Goal: Task Accomplishment & Management: Complete application form

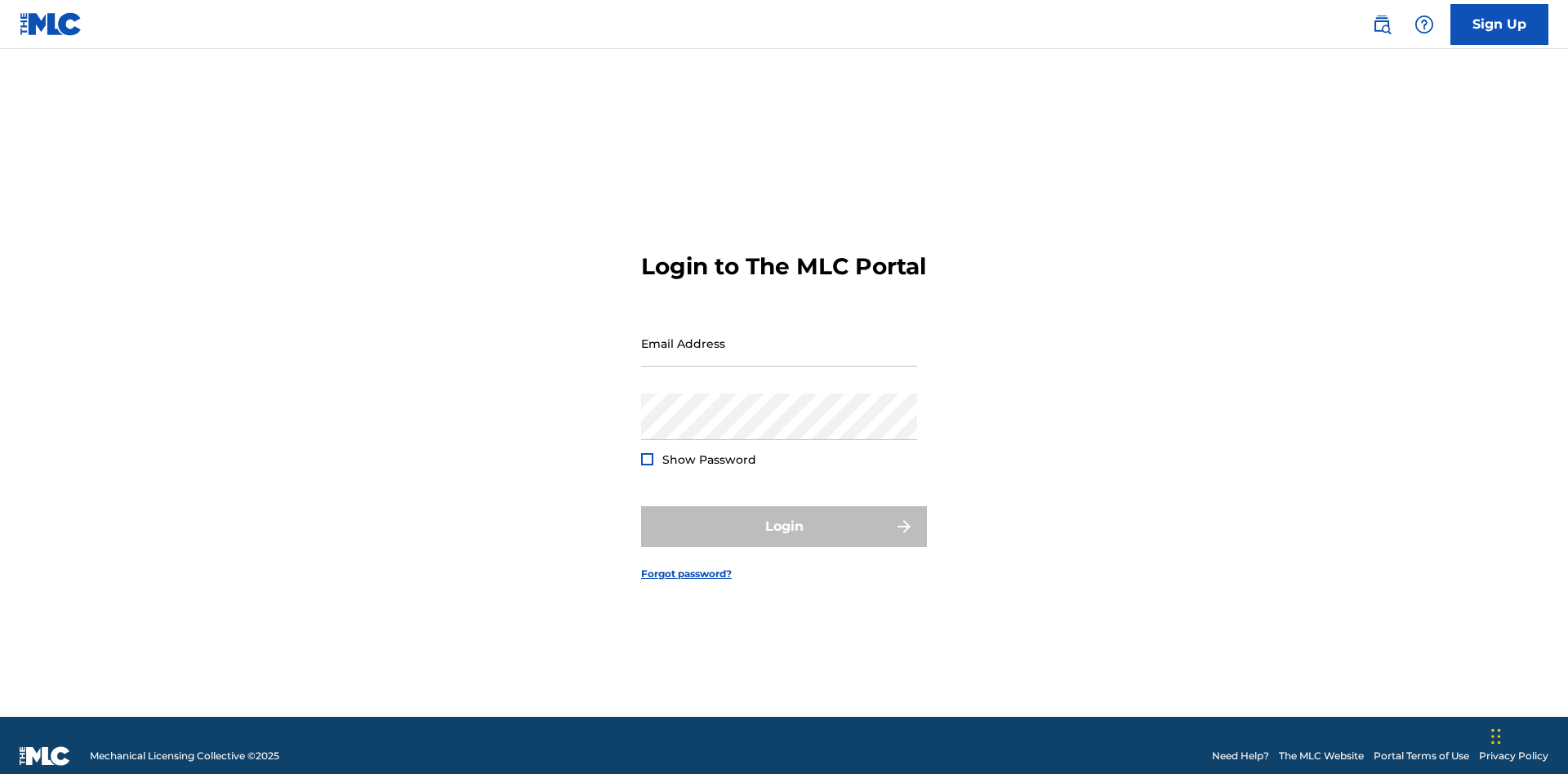
scroll to position [21, 0]
click at [1499, 24] on link "Sign Up" at bounding box center [1499, 25] width 98 height 41
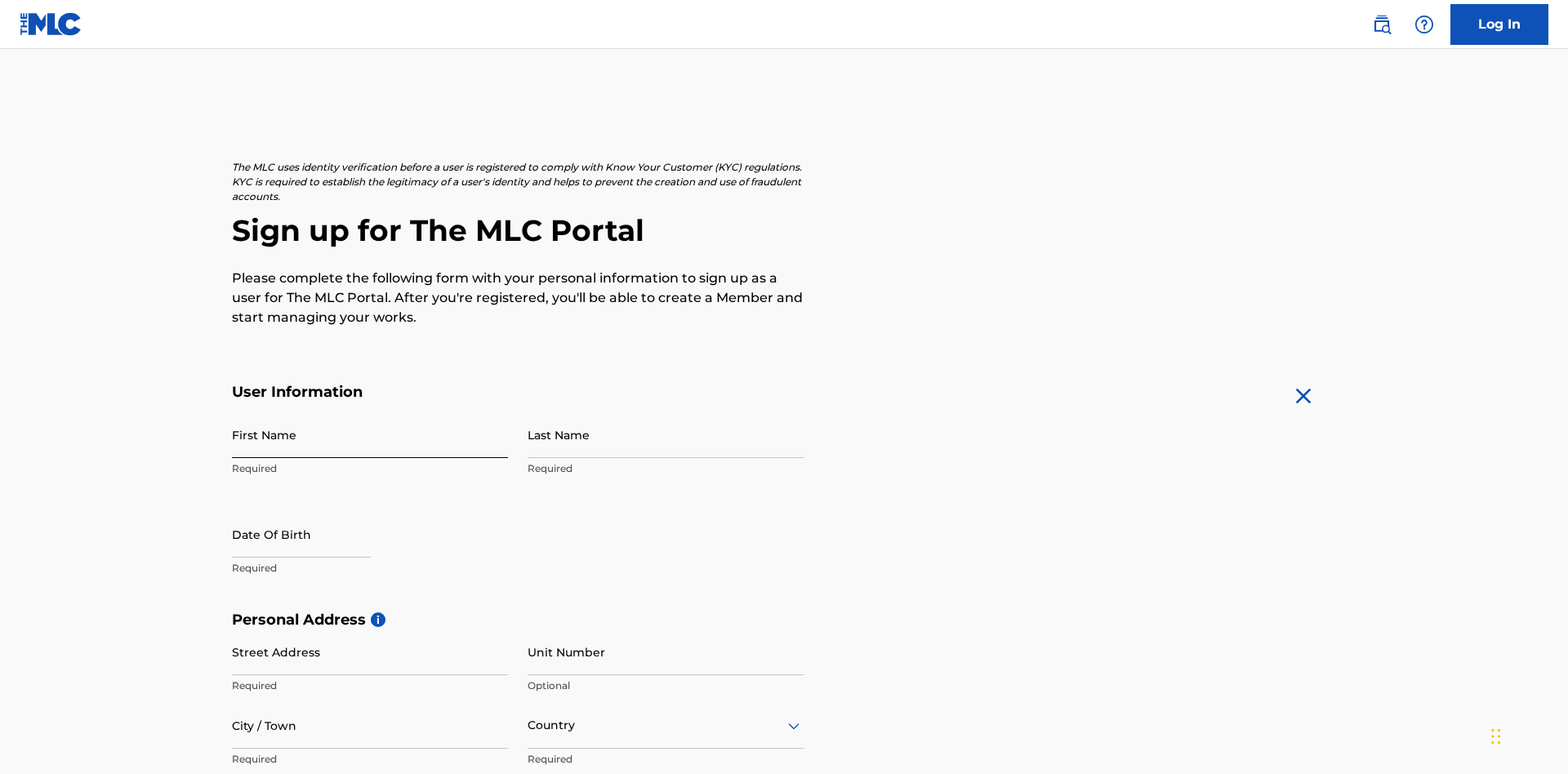
click at [370, 412] on input "First Name" at bounding box center [370, 435] width 276 height 47
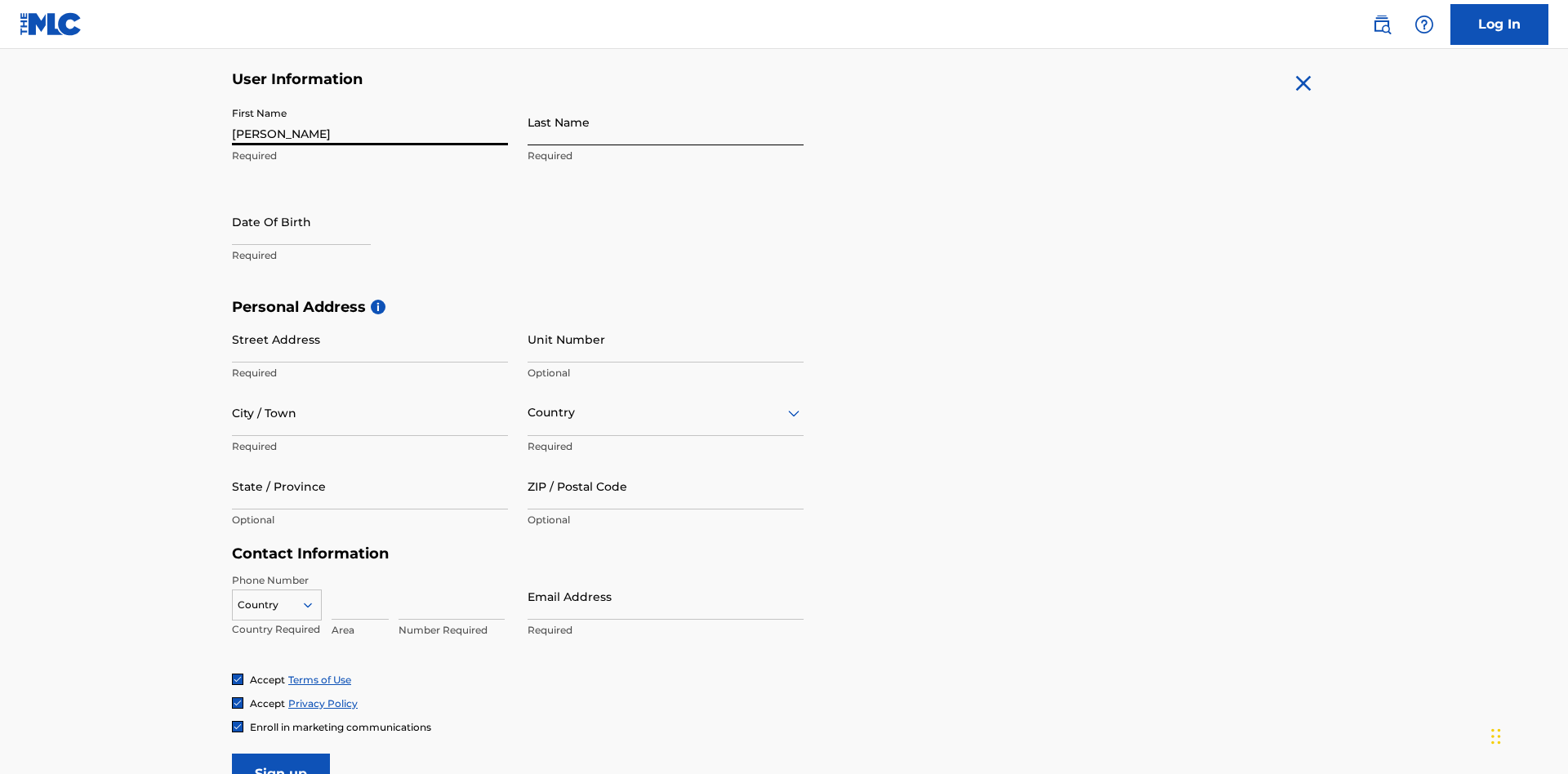
type input "[PERSON_NAME]"
click at [665, 121] on input "Last Name" at bounding box center [665, 122] width 276 height 47
type input "Ribble"
click at [314, 198] on input "text" at bounding box center [301, 221] width 139 height 47
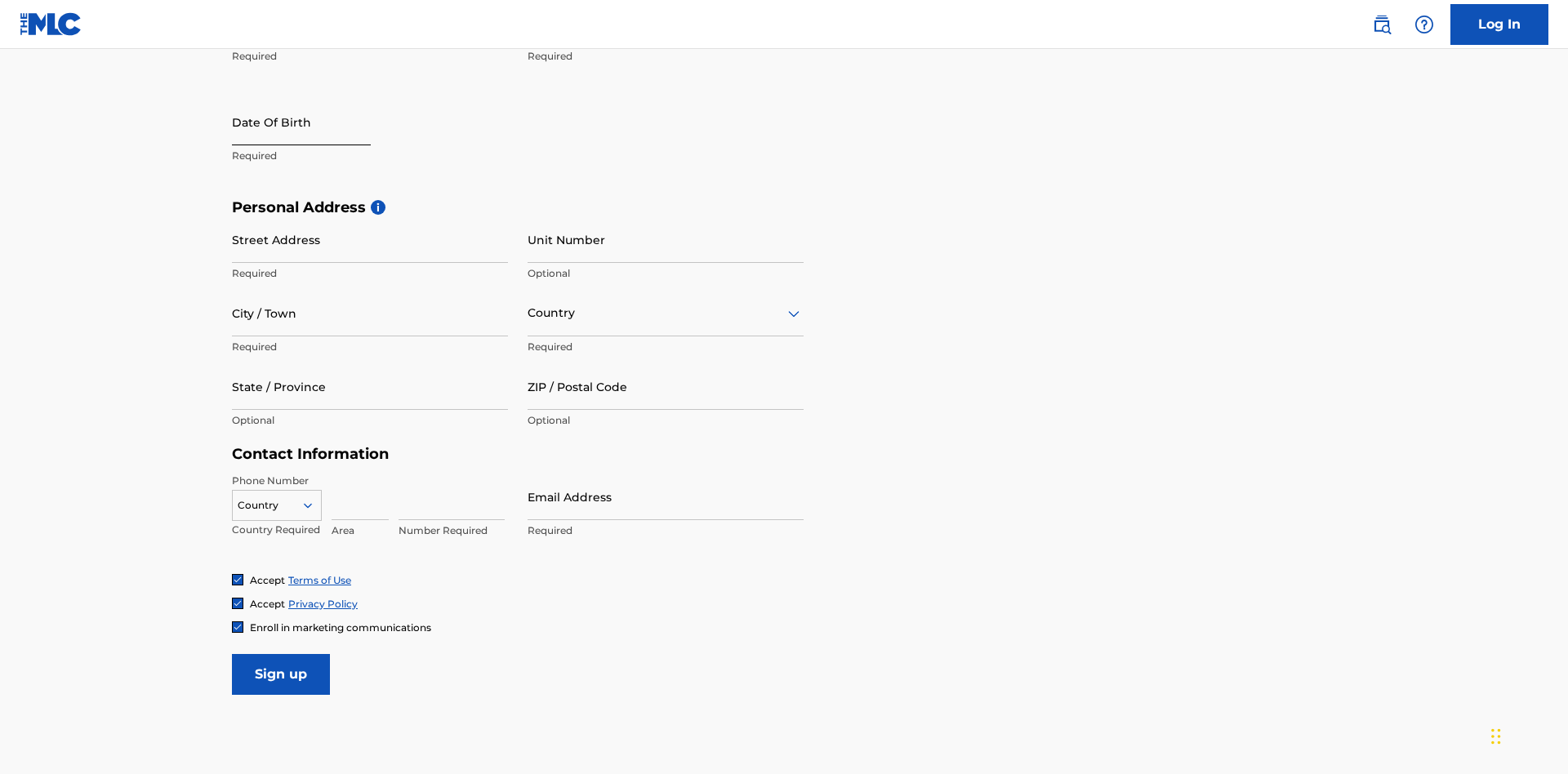
select select "8"
select select "2025"
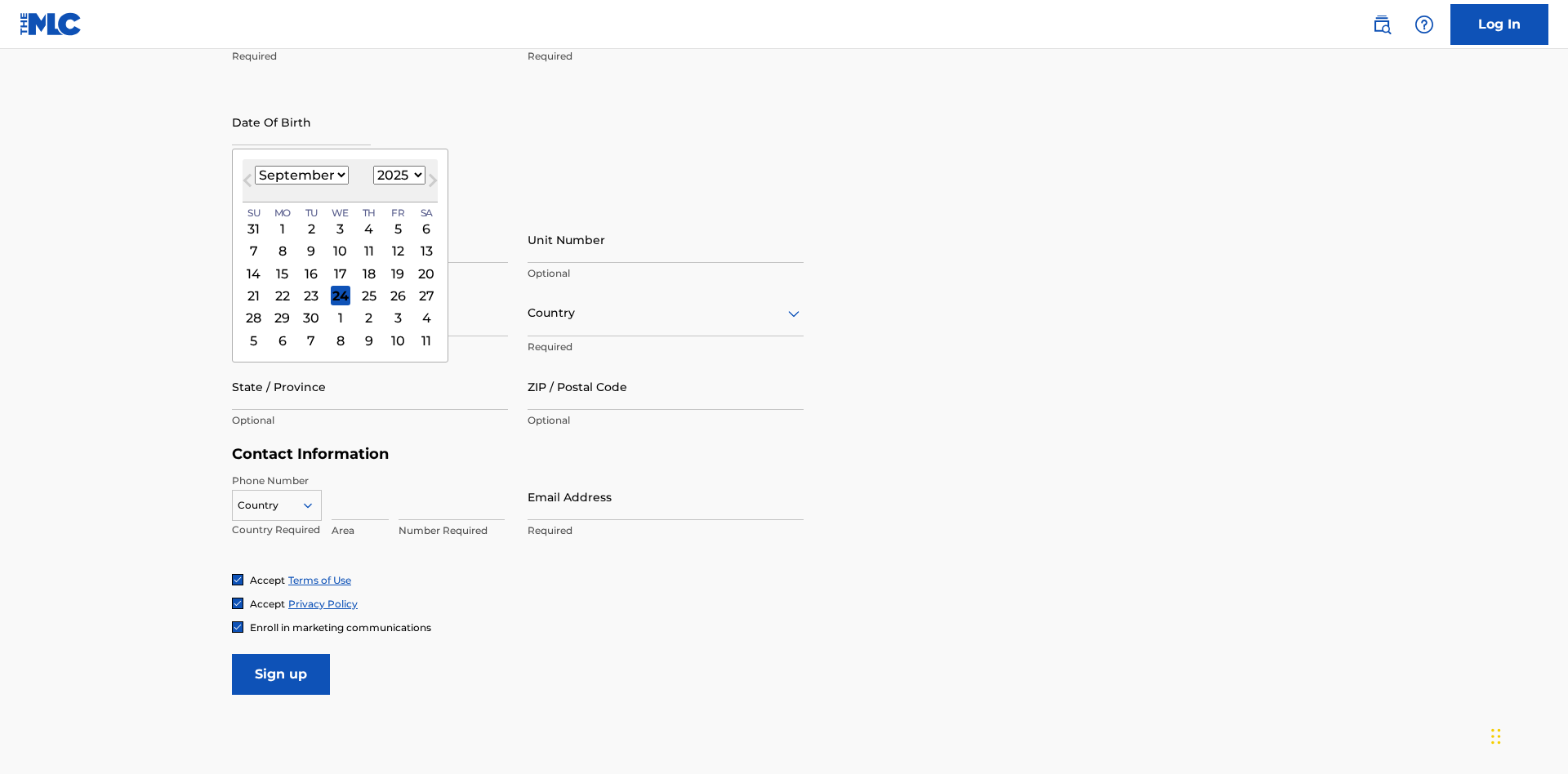
click at [300, 174] on select "January February March April May June July August September October November De…" at bounding box center [302, 174] width 94 height 19
select select "0"
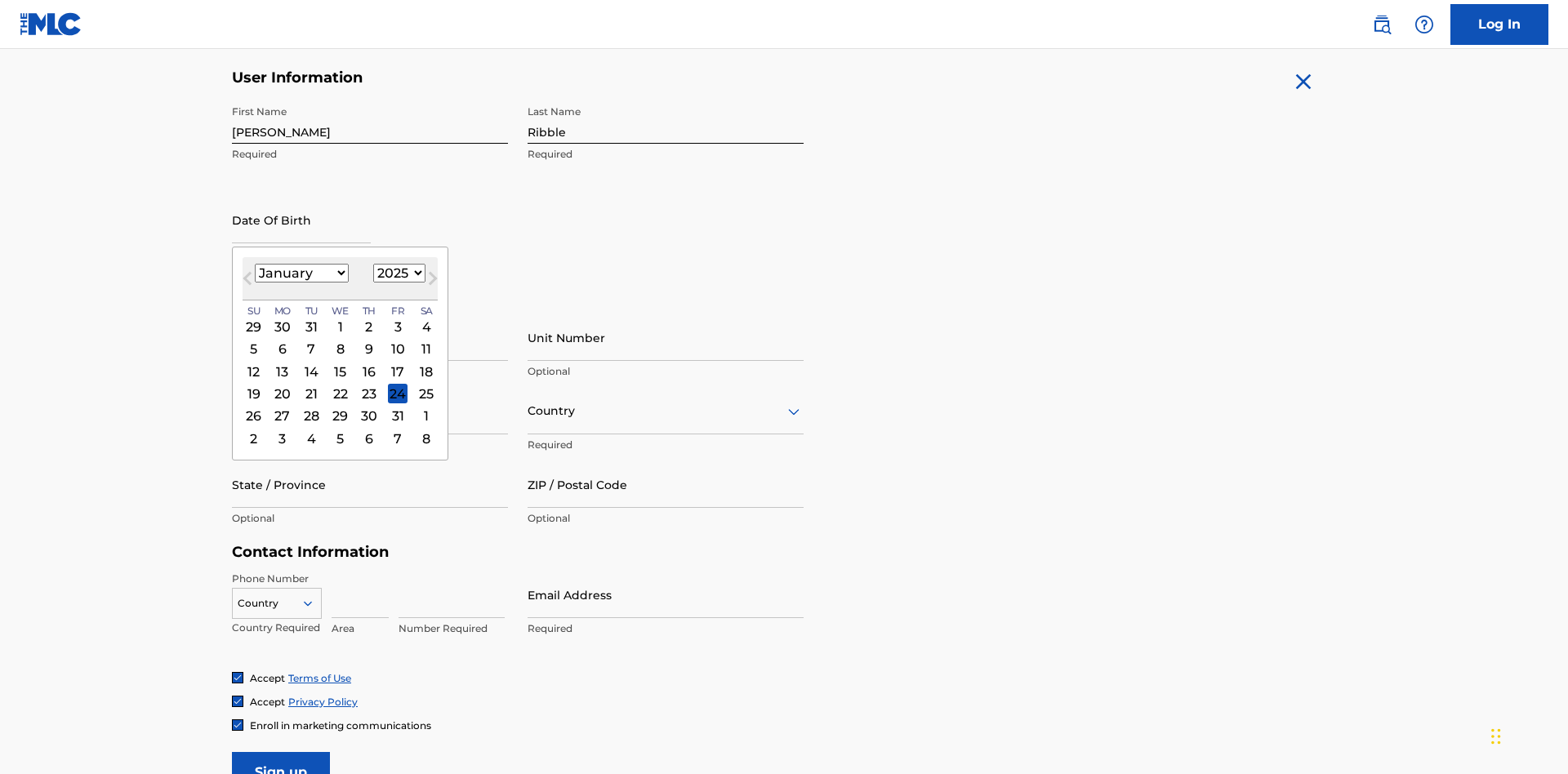
click at [397, 273] on select "1900 1901 1902 1903 1904 1905 1906 1907 1908 1909 1910 1911 1912 1913 1914 1915…" at bounding box center [399, 273] width 52 height 19
select select "1985"
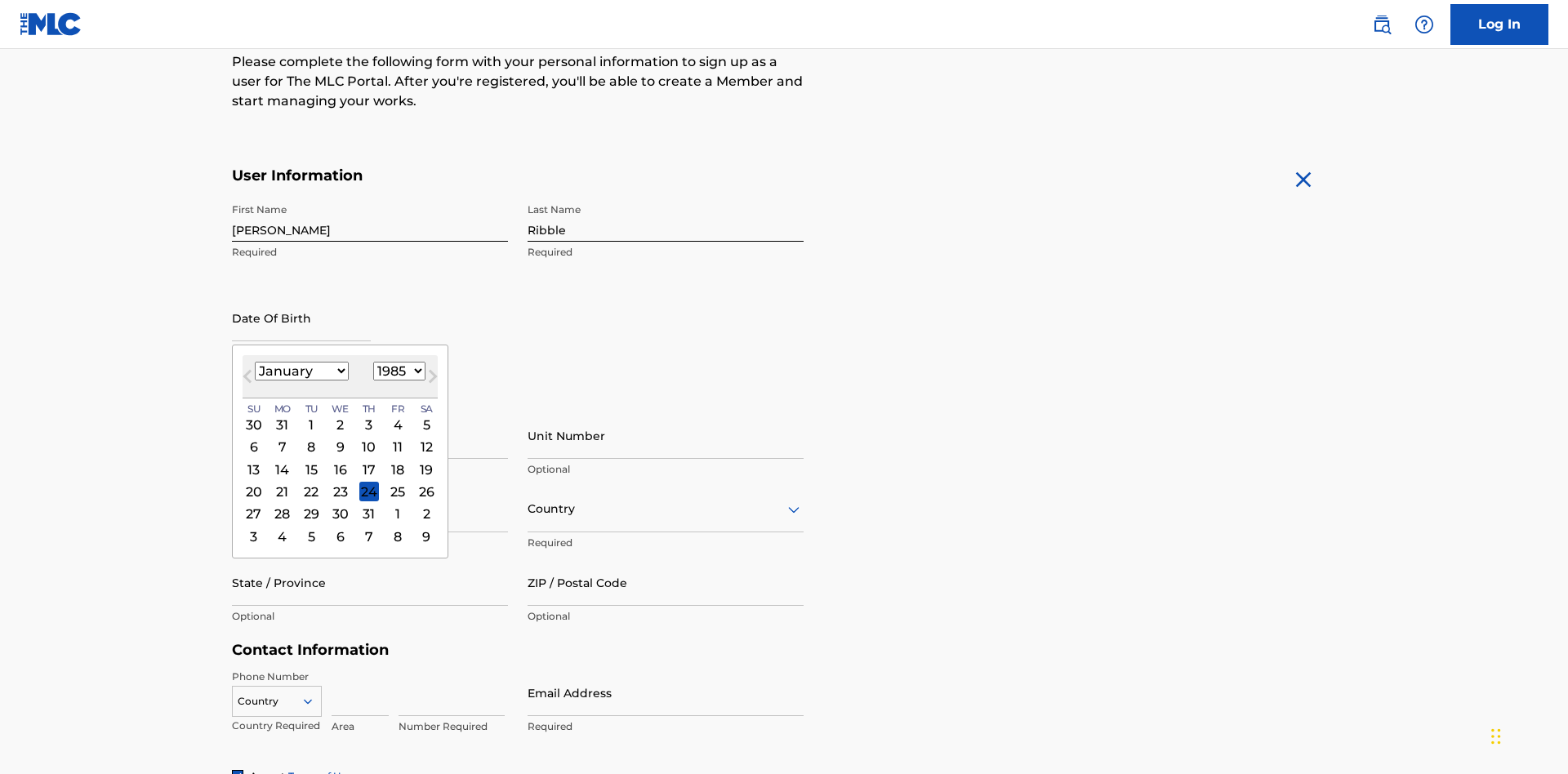
click at [397, 370] on select "1900 1901 1902 1903 1904 1905 1906 1907 1908 1909 1910 1911 1912 1913 1914 1915…" at bounding box center [399, 370] width 52 height 19
click at [310, 437] on div "8" at bounding box center [311, 447] width 19 height 19
type input "January 8 1985"
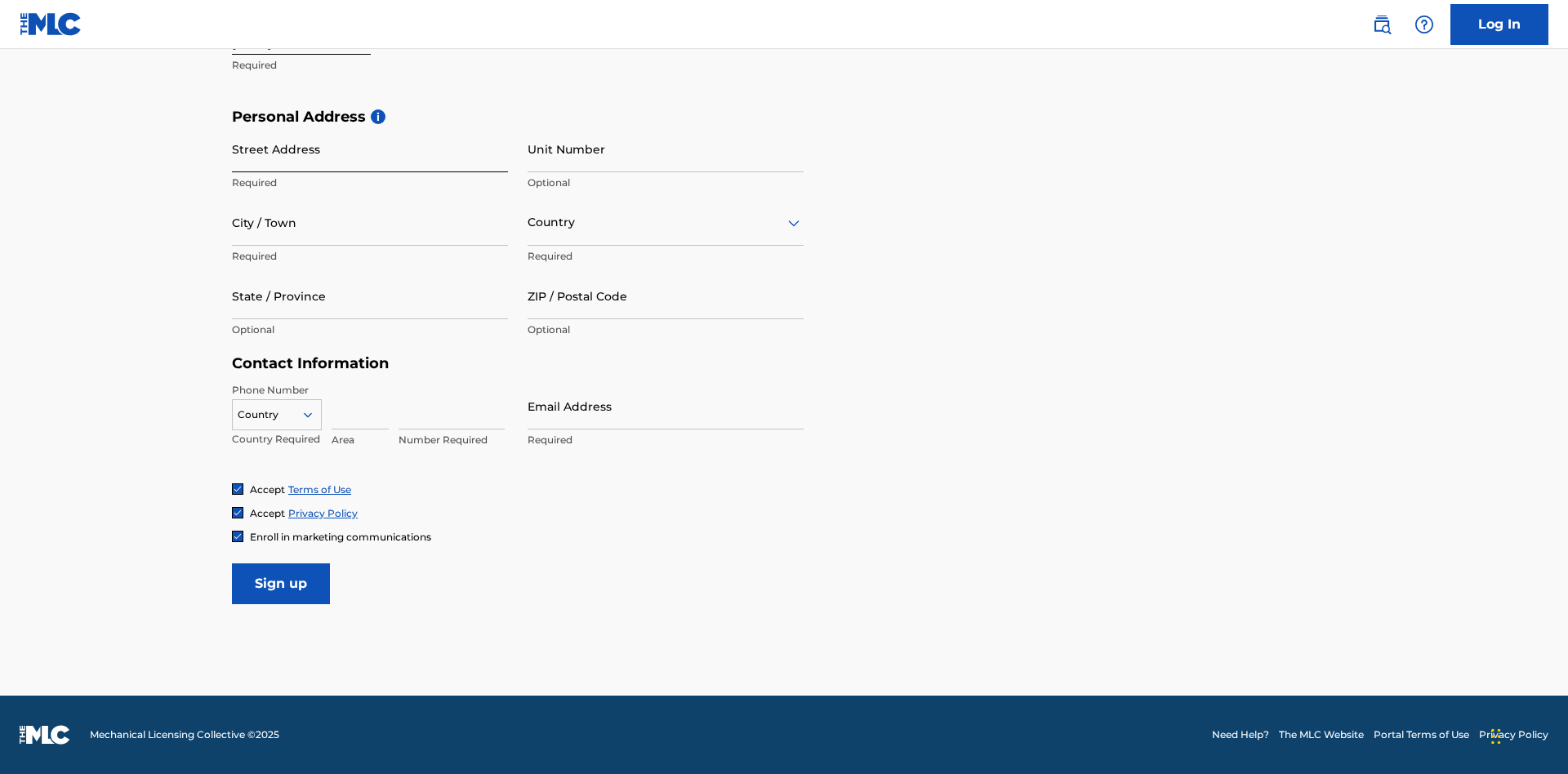
click at [370, 149] on input "Street Address" at bounding box center [370, 149] width 276 height 47
type input "9909 Elks Run Rd"
click at [370, 222] on input "City / Town" at bounding box center [370, 222] width 276 height 47
type input "Roseville"
click at [528, 222] on input "text" at bounding box center [529, 221] width 4 height 17
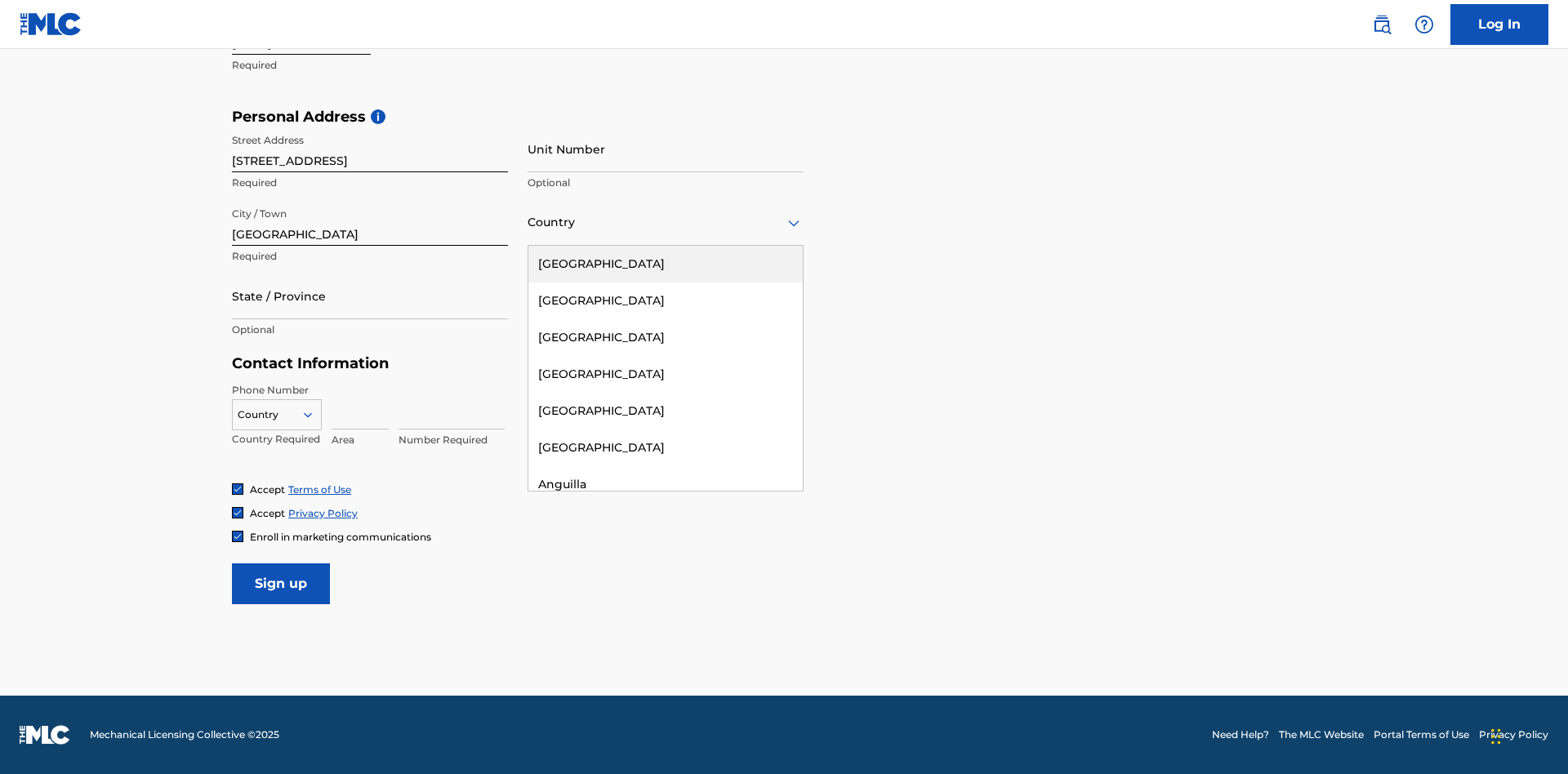
click at [665, 264] on div "United States" at bounding box center [665, 263] width 275 height 36
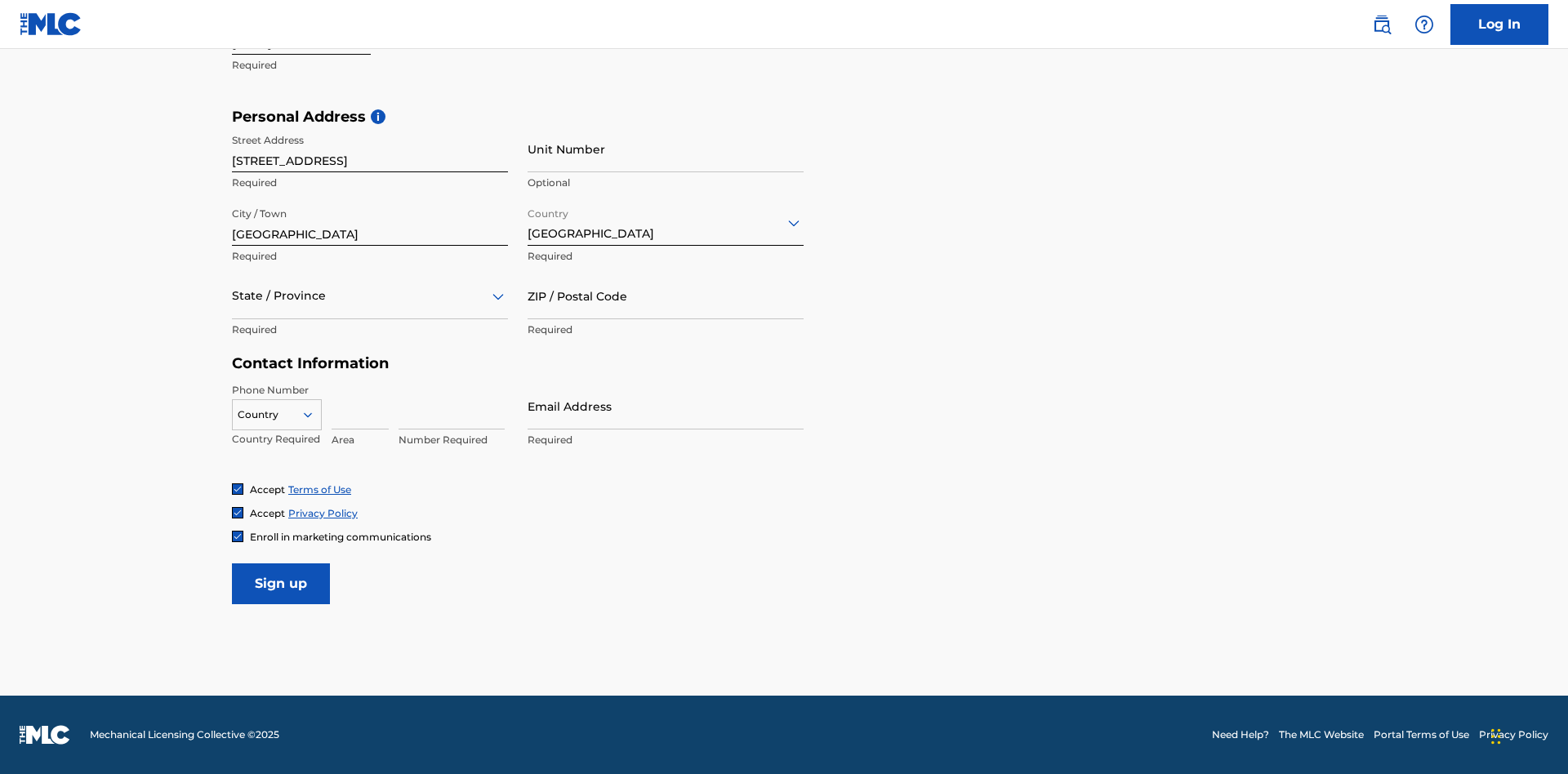
click at [370, 296] on div at bounding box center [370, 296] width 276 height 20
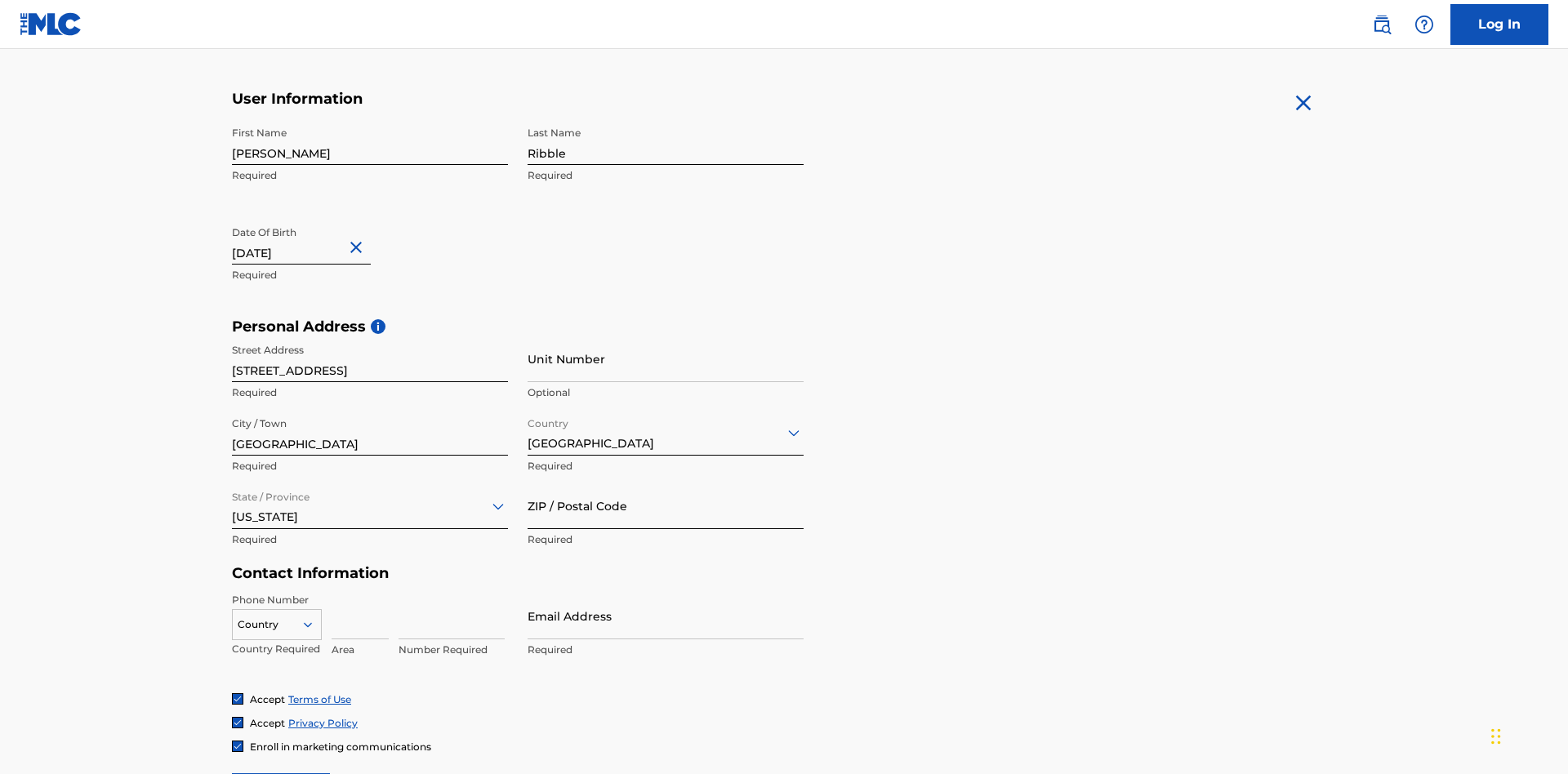
click at [665, 483] on input "ZIP / Postal Code" at bounding box center [665, 506] width 276 height 47
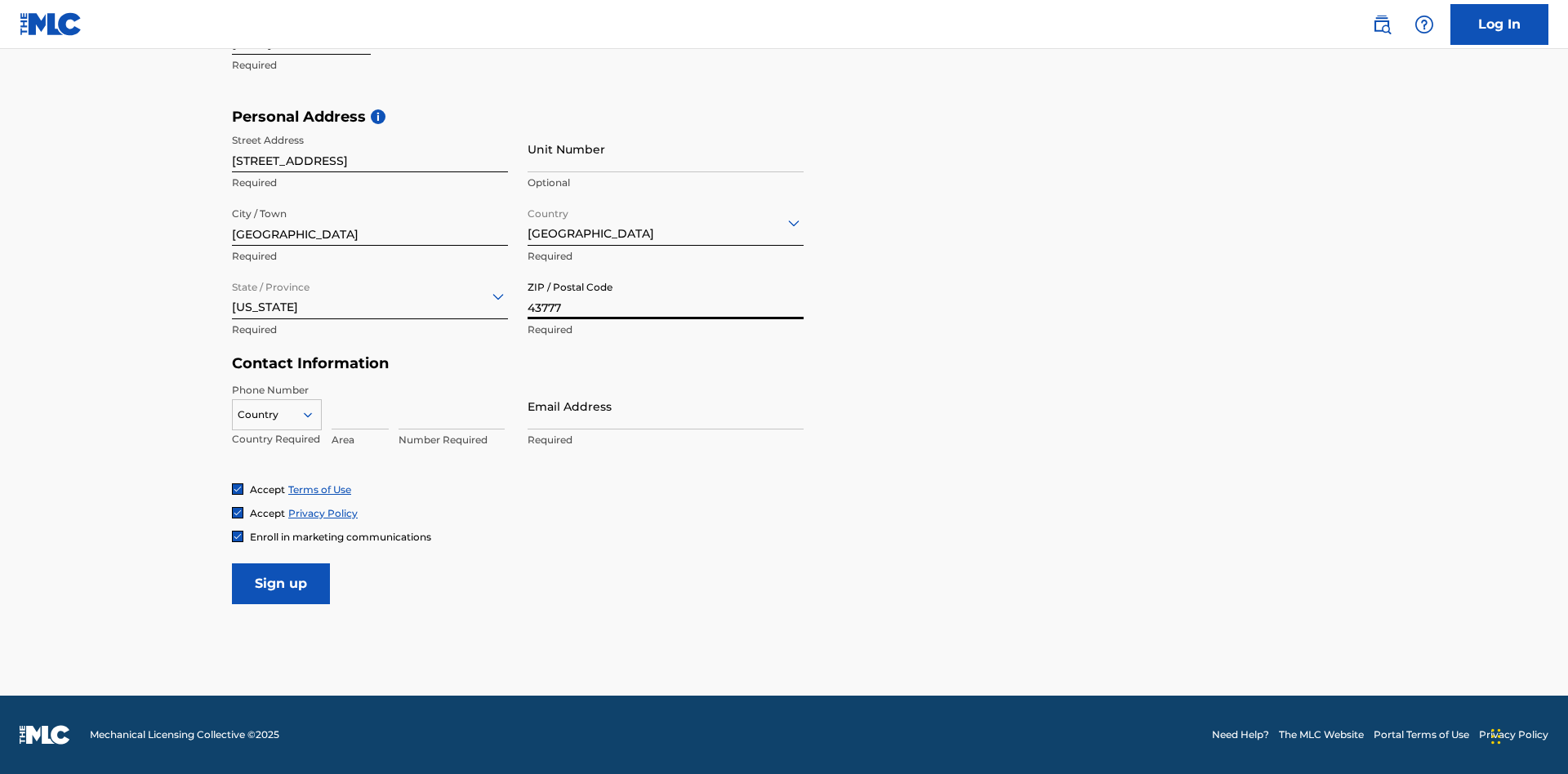
type input "43777"
click at [314, 414] on icon at bounding box center [307, 414] width 15 height 15
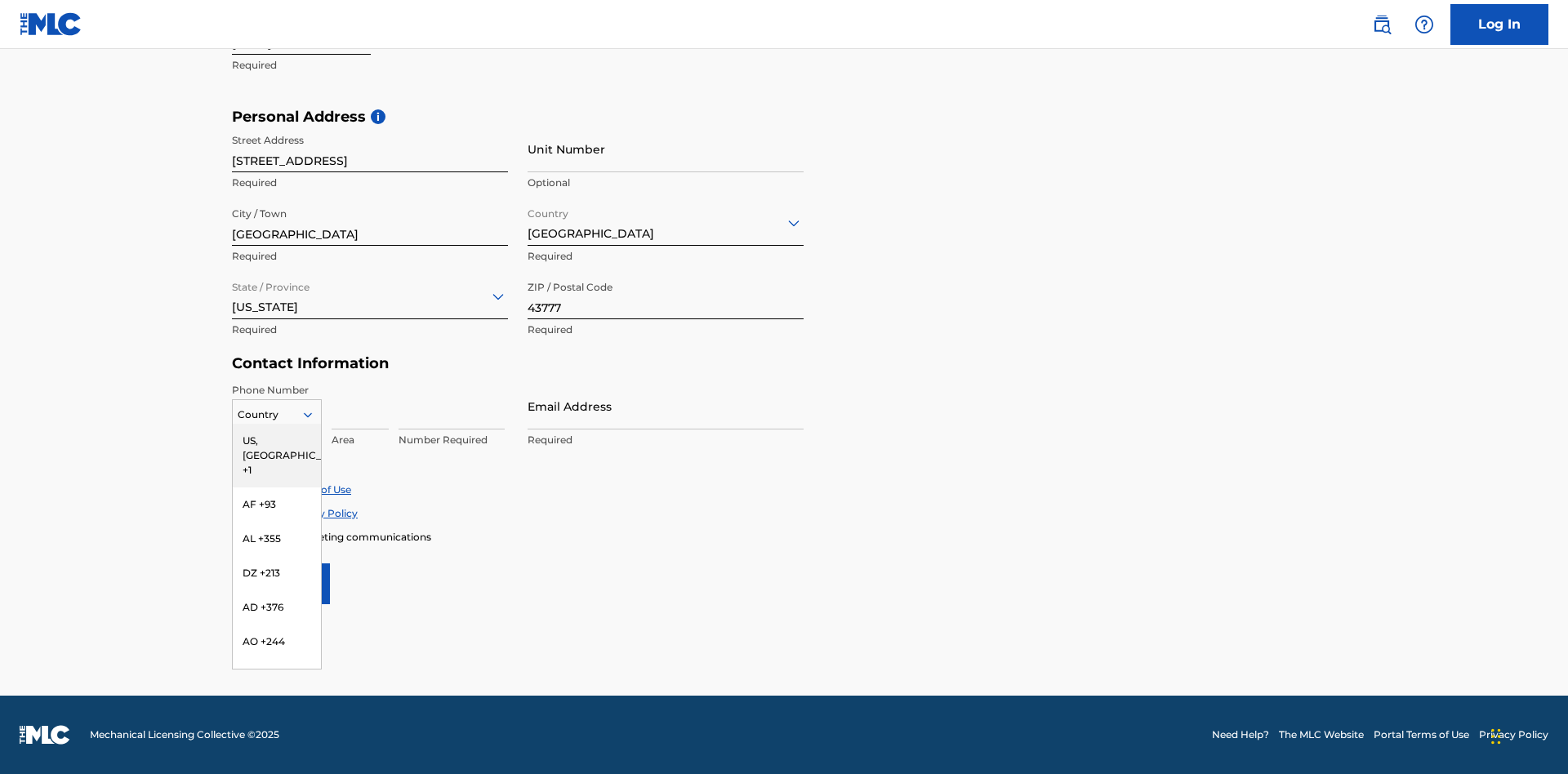
click at [276, 440] on div "US, CA +1" at bounding box center [277, 455] width 89 height 64
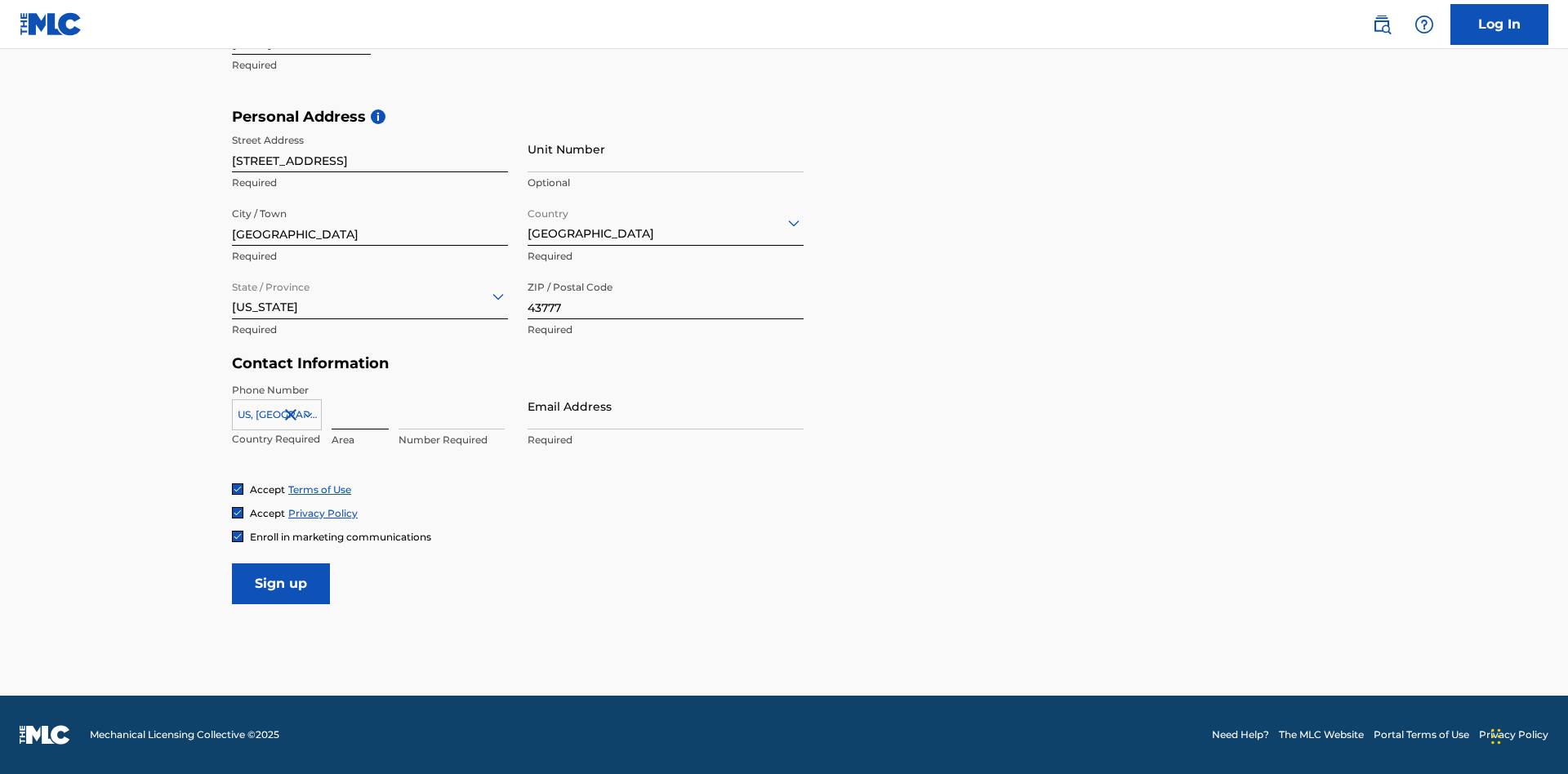
click at [360, 406] on input at bounding box center [360, 406] width 58 height 47
type input "740"
click at [452, 406] on input at bounding box center [452, 406] width 106 height 47
type input "8086351"
click at [665, 406] on input "Email Address" at bounding box center [665, 406] width 276 height 47
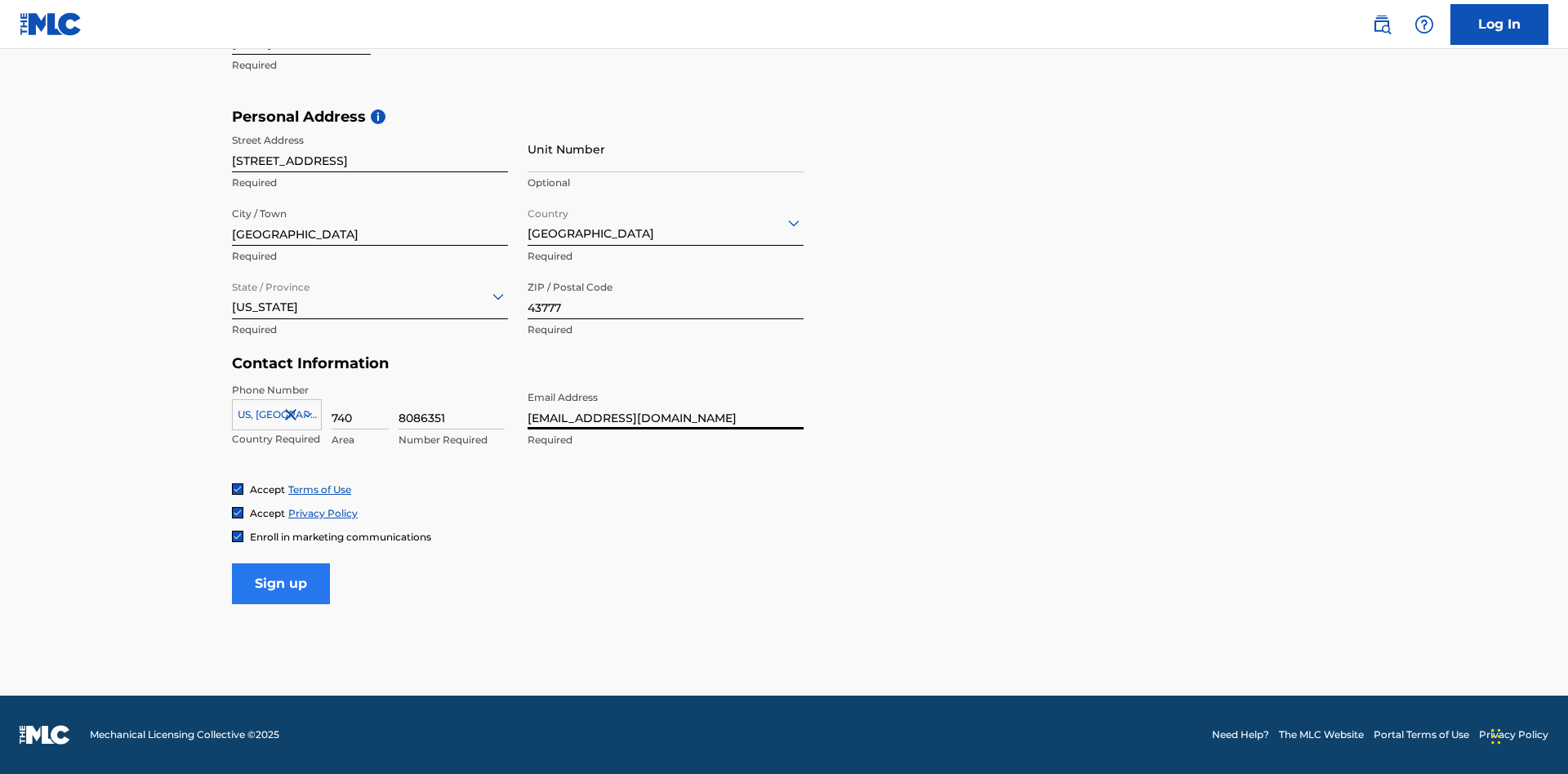
type input "[EMAIL_ADDRESS][DOMAIN_NAME]"
click at [281, 583] on input "Sign up" at bounding box center [281, 584] width 98 height 41
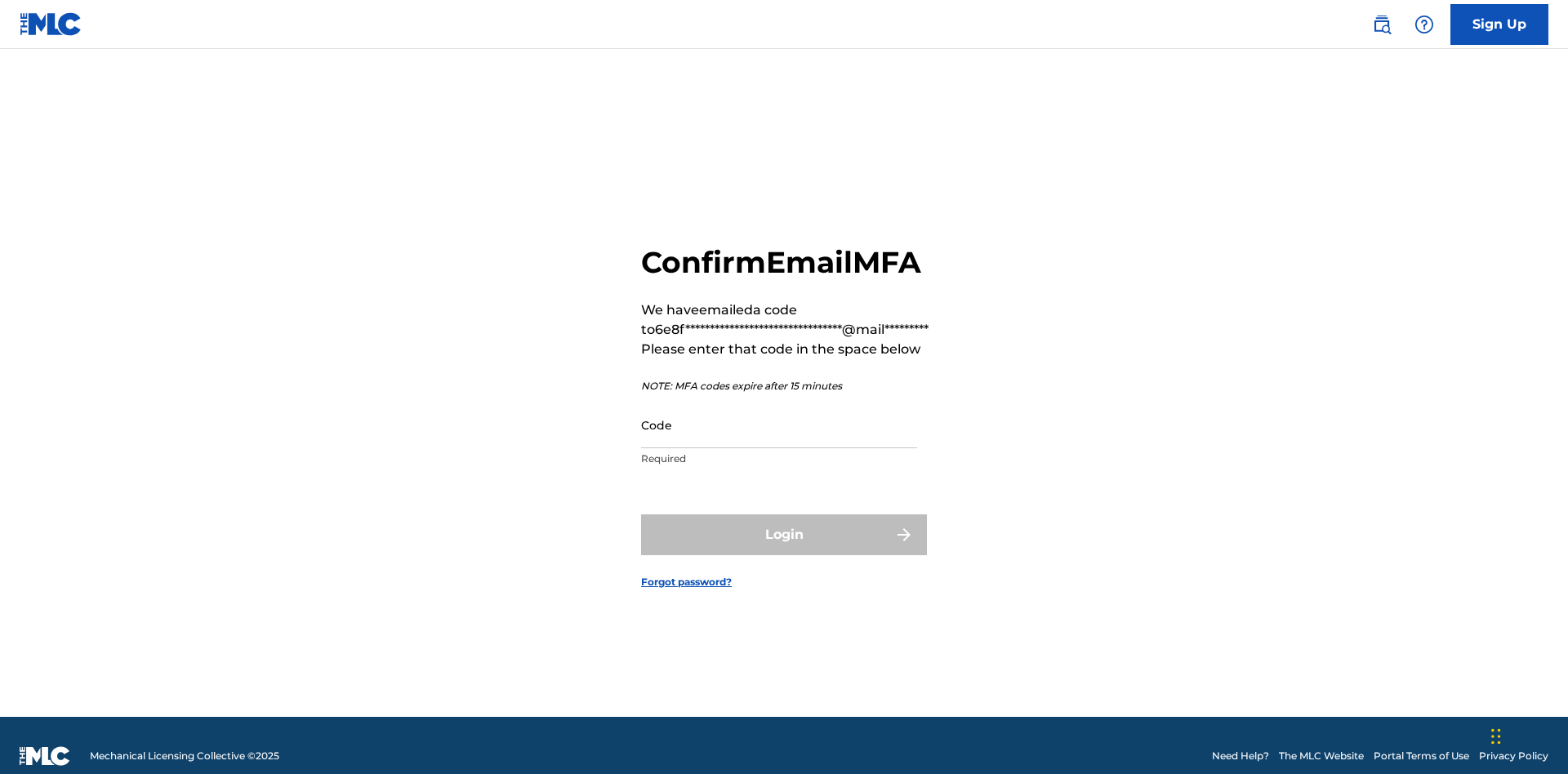
click at [779, 403] on input "Code" at bounding box center [779, 424] width 276 height 47
click at [784, 515] on button "Login" at bounding box center [783, 535] width 286 height 41
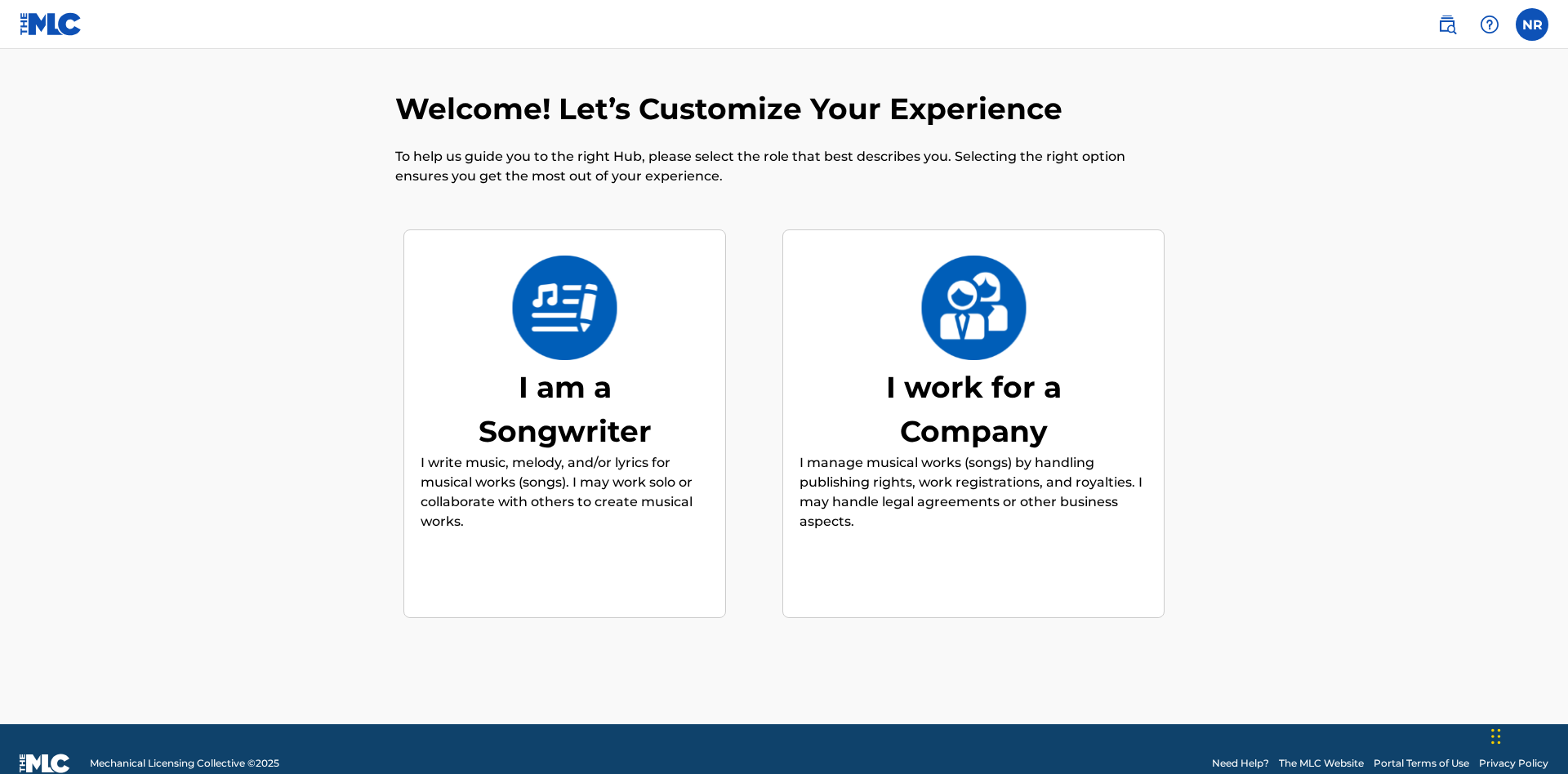
click at [564, 380] on div "I am a Songwriter" at bounding box center [565, 409] width 245 height 89
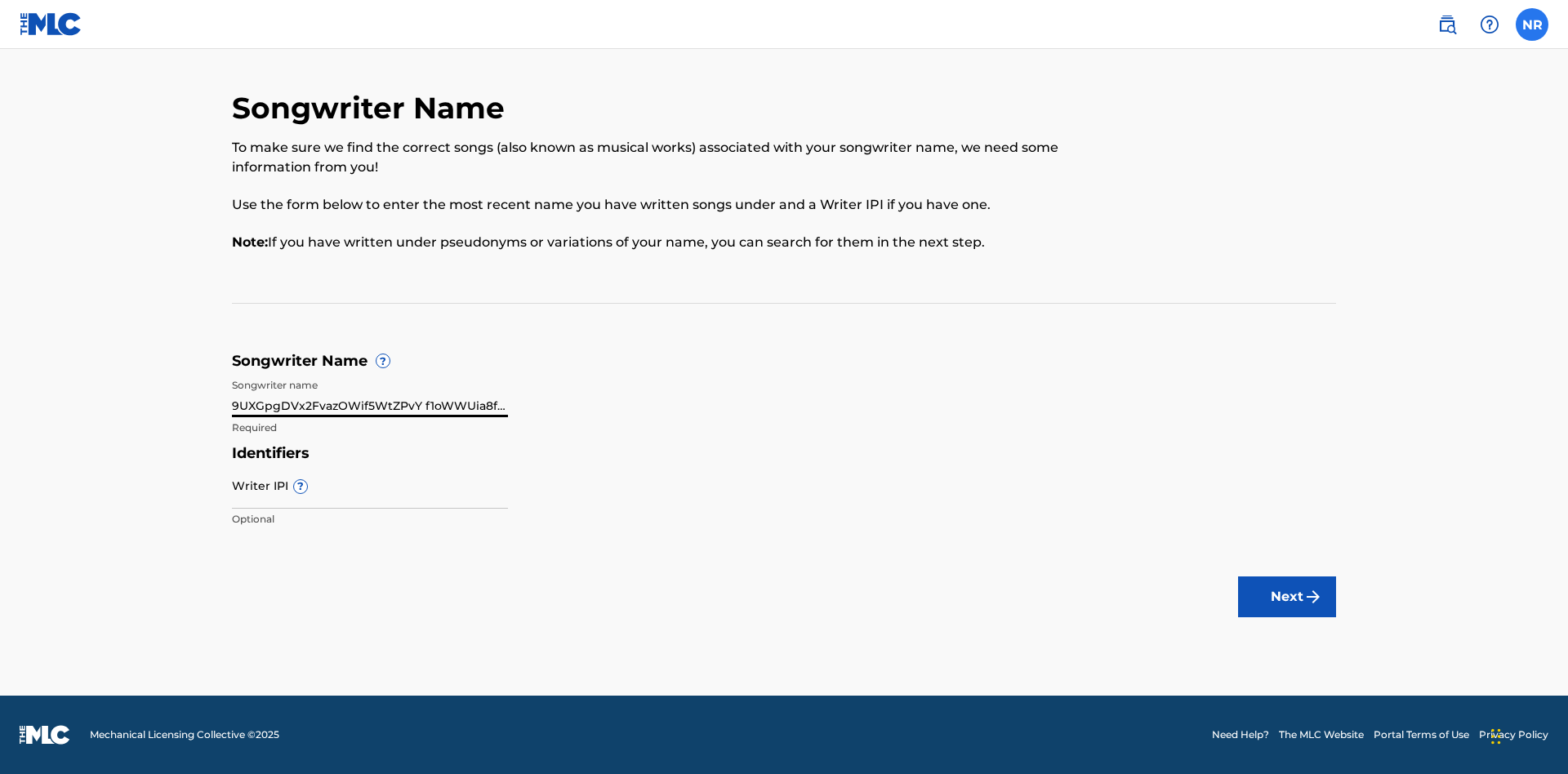
click at [370, 484] on input "Writer IPI ?" at bounding box center [370, 485] width 276 height 47
click at [1287, 597] on button "Next" at bounding box center [1286, 597] width 98 height 41
click at [1532, 24] on label at bounding box center [1532, 24] width 33 height 33
click at [1532, 25] on input "NR [PERSON_NAME] [EMAIL_ADDRESS][DOMAIN_NAME] Notification Preferences Profile …" at bounding box center [1532, 25] width 0 height 0
